Goal: Find specific page/section: Find specific page/section

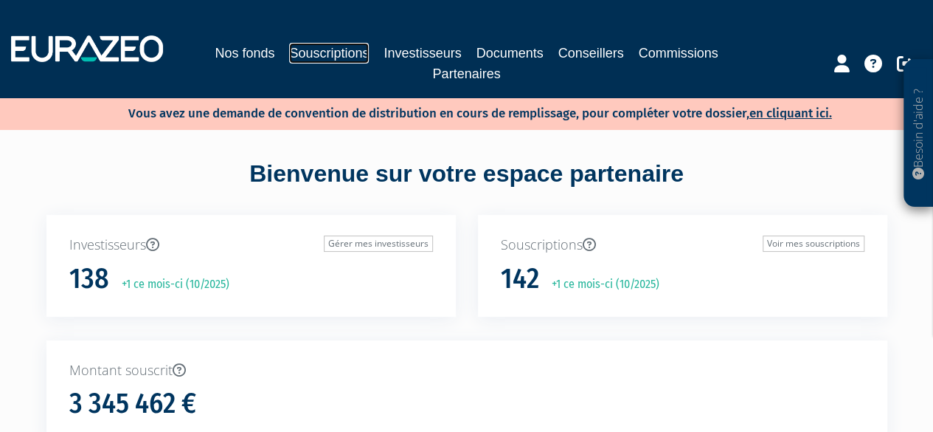
click at [339, 44] on link "Souscriptions" at bounding box center [329, 53] width 80 height 21
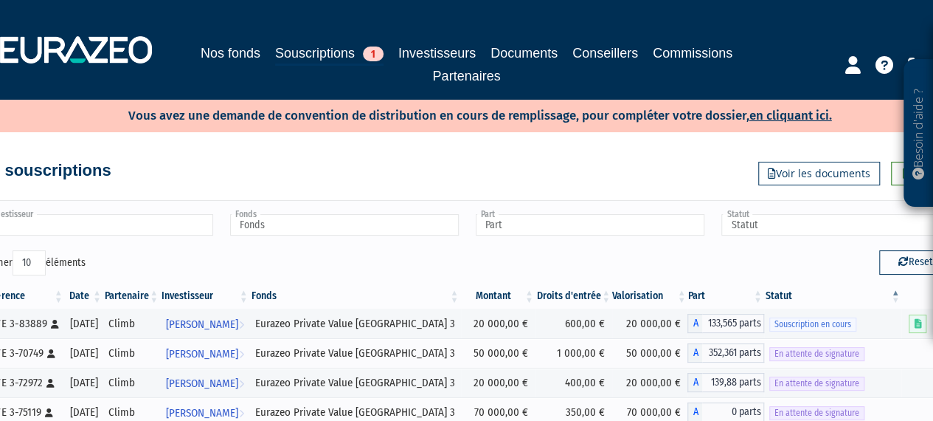
click at [112, 222] on input "text" at bounding box center [99, 224] width 229 height 21
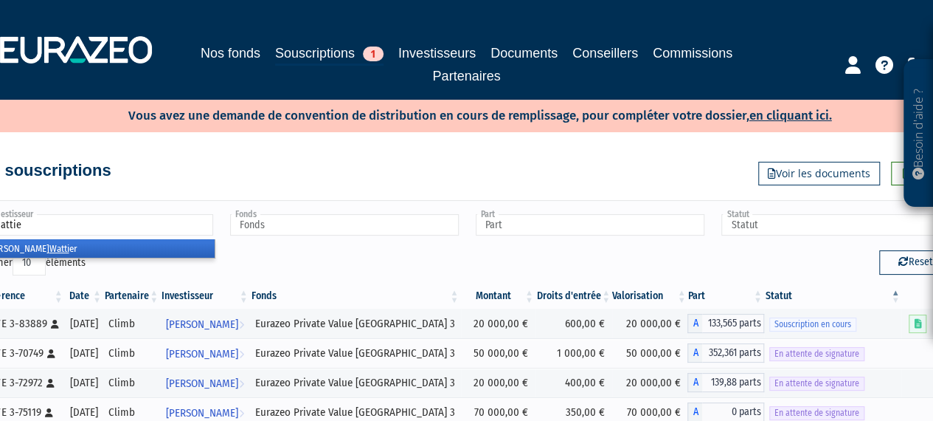
type input "[PERSON_NAME]"
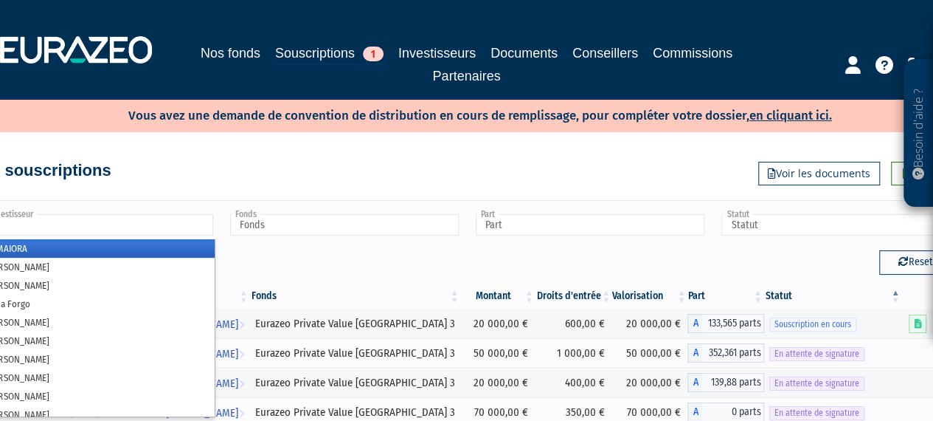
type input "Investisseur"
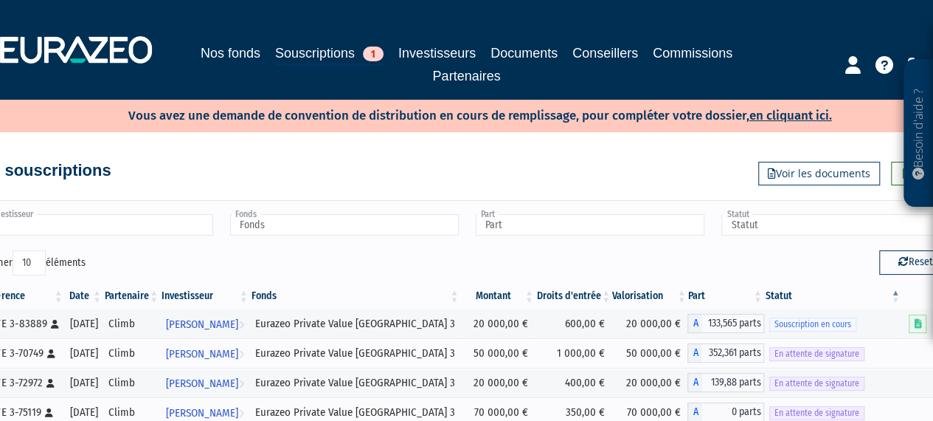
drag, startPoint x: 147, startPoint y: 232, endPoint x: 184, endPoint y: 219, distance: 39.9
click at [147, 232] on input "text" at bounding box center [99, 224] width 229 height 21
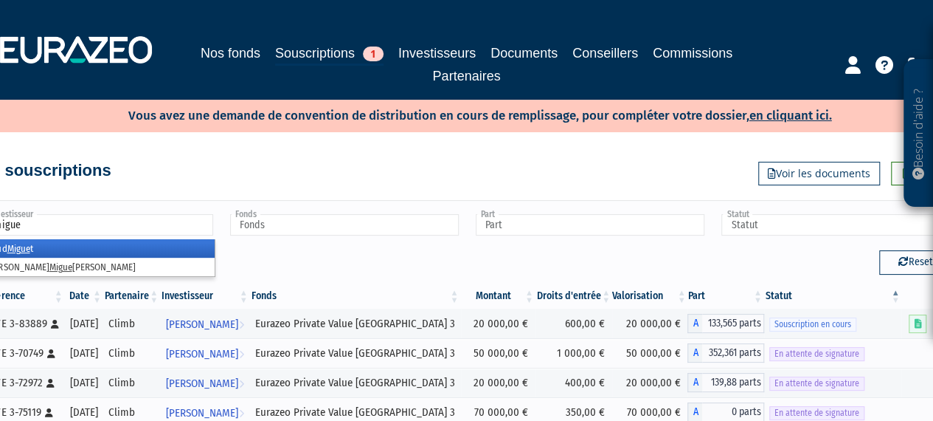
type input "miguet"
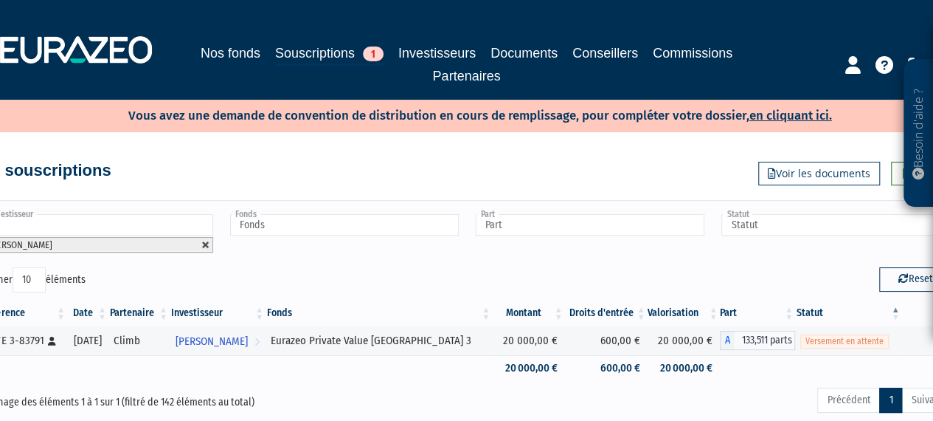
click at [202, 246] on link at bounding box center [205, 245] width 9 height 9
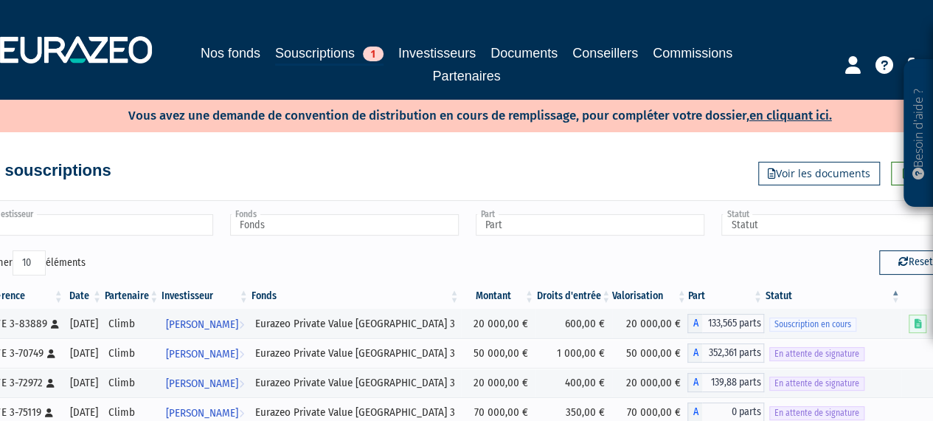
click at [125, 227] on input "text" at bounding box center [99, 224] width 229 height 21
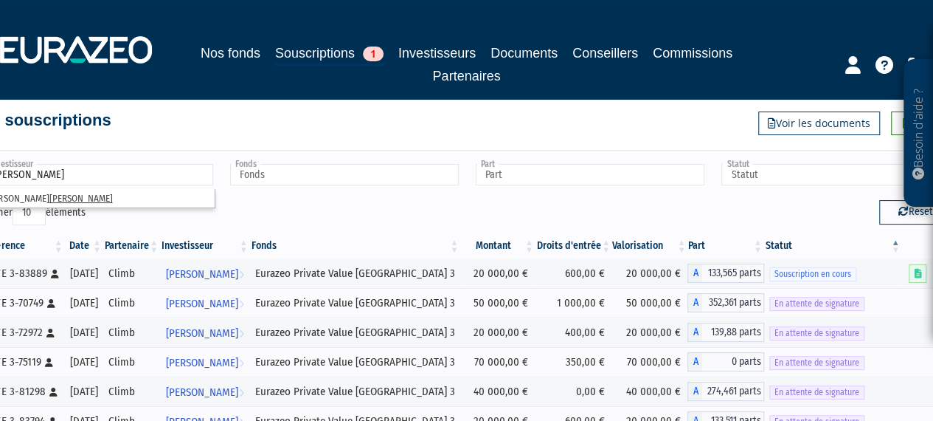
scroll to position [74, 0]
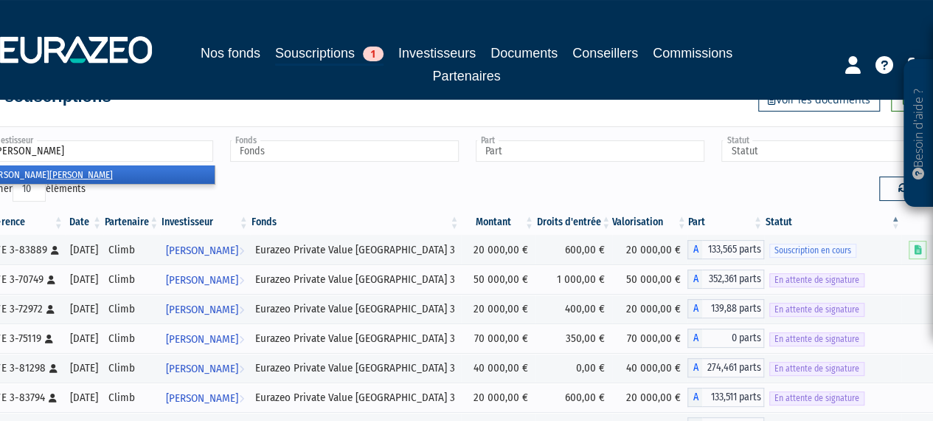
type input "[PERSON_NAME]"
click at [89, 177] on li "[PERSON_NAME]" at bounding box center [98, 174] width 233 height 18
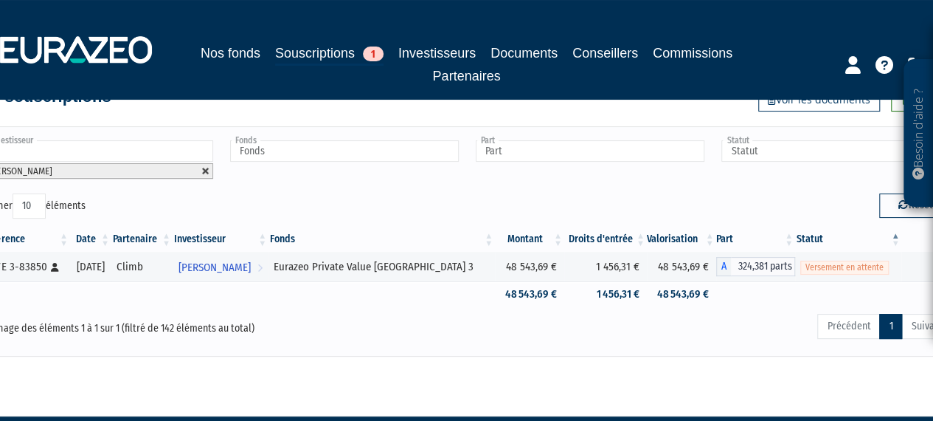
click at [203, 169] on link at bounding box center [205, 171] width 9 height 9
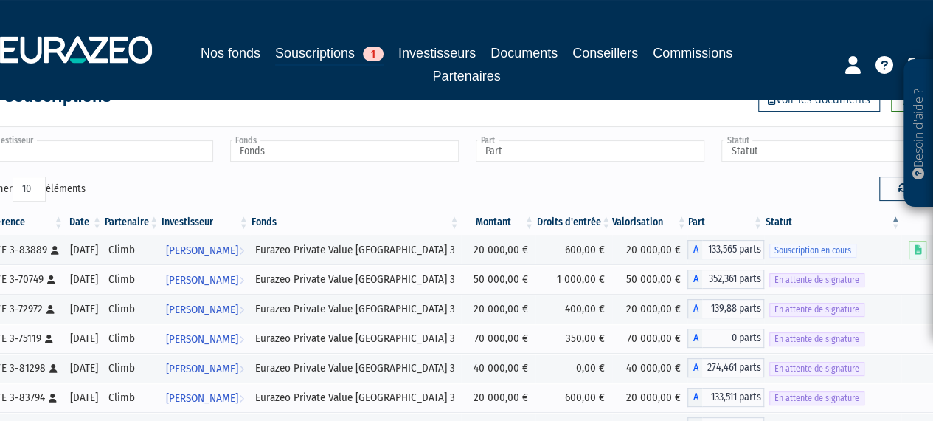
type input "Investisseur"
click at [127, 149] on input "text" at bounding box center [99, 150] width 229 height 21
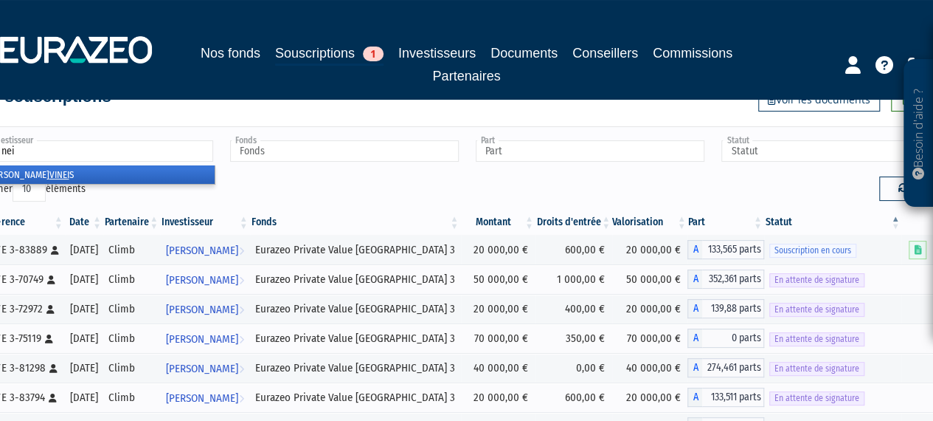
type input "[PERSON_NAME]"
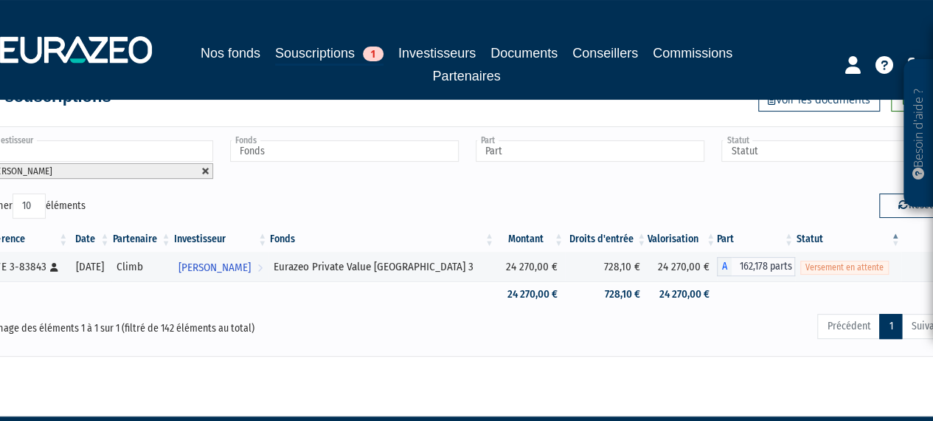
click at [207, 168] on link at bounding box center [205, 171] width 9 height 9
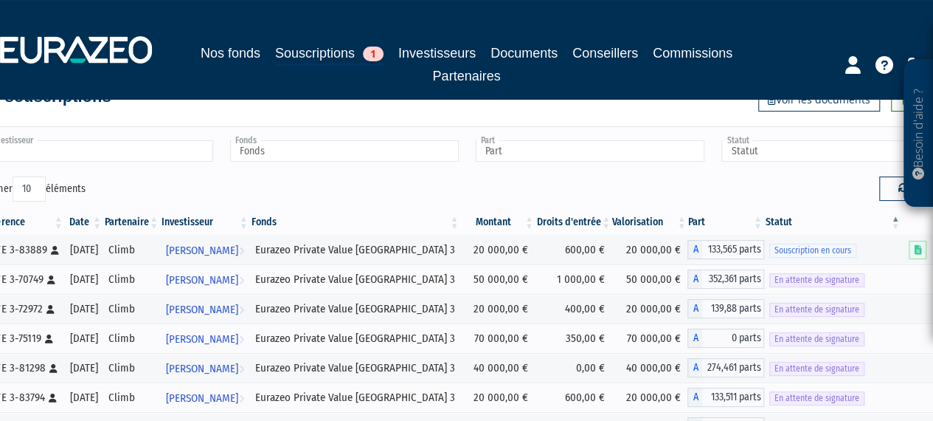
click at [110, 156] on input "text" at bounding box center [99, 150] width 229 height 21
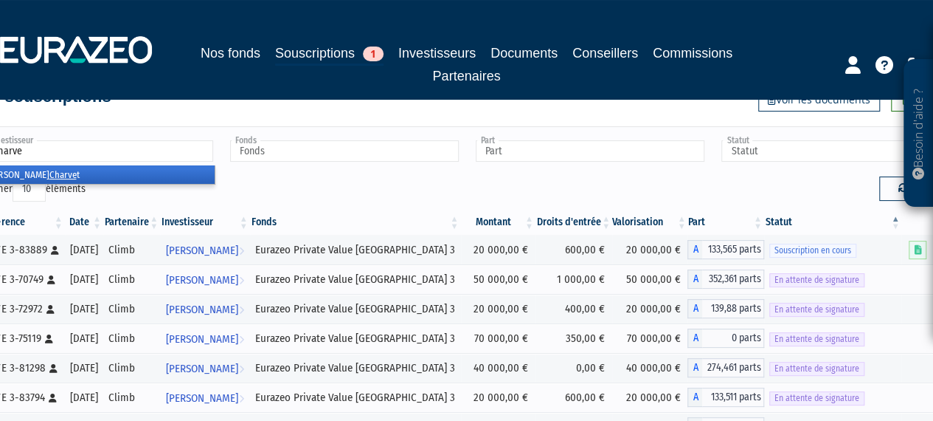
type input "charvet"
